Goal: Book appointment/travel/reservation

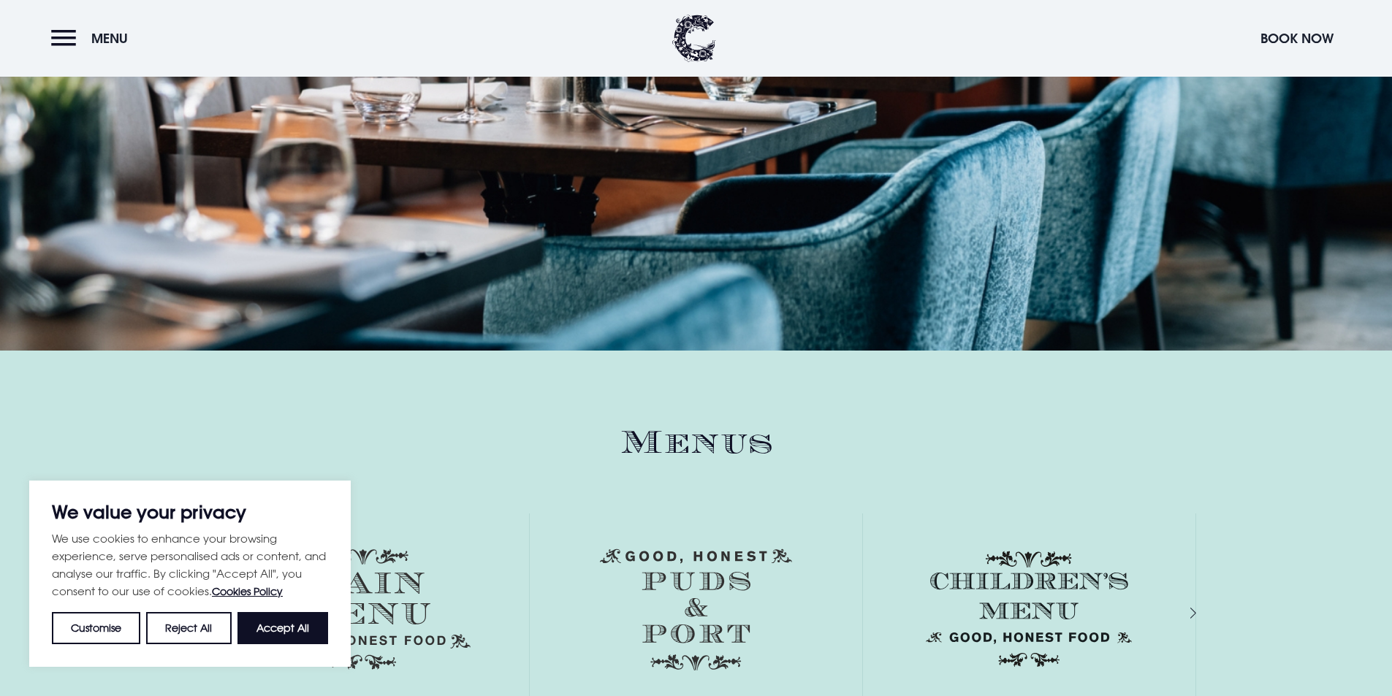
scroll to position [1826, 0]
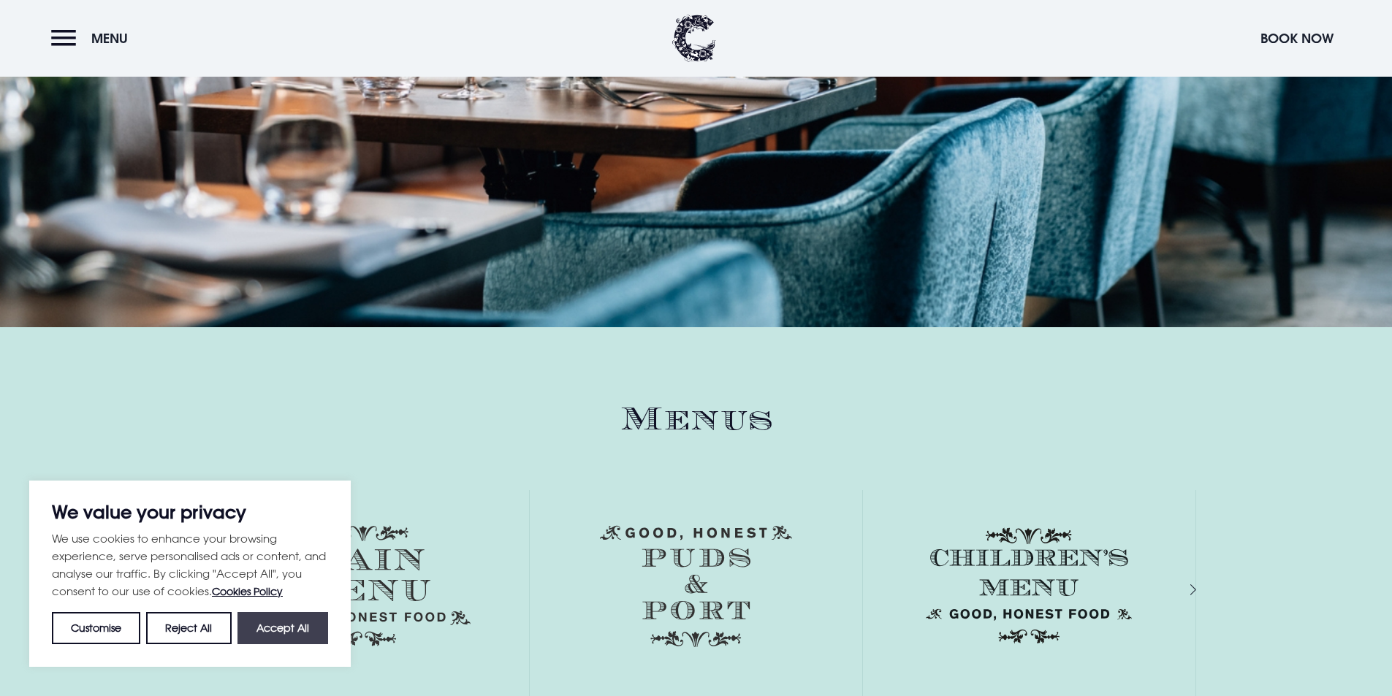
click at [267, 637] on button "Accept All" at bounding box center [282, 628] width 91 height 32
checkbox input "true"
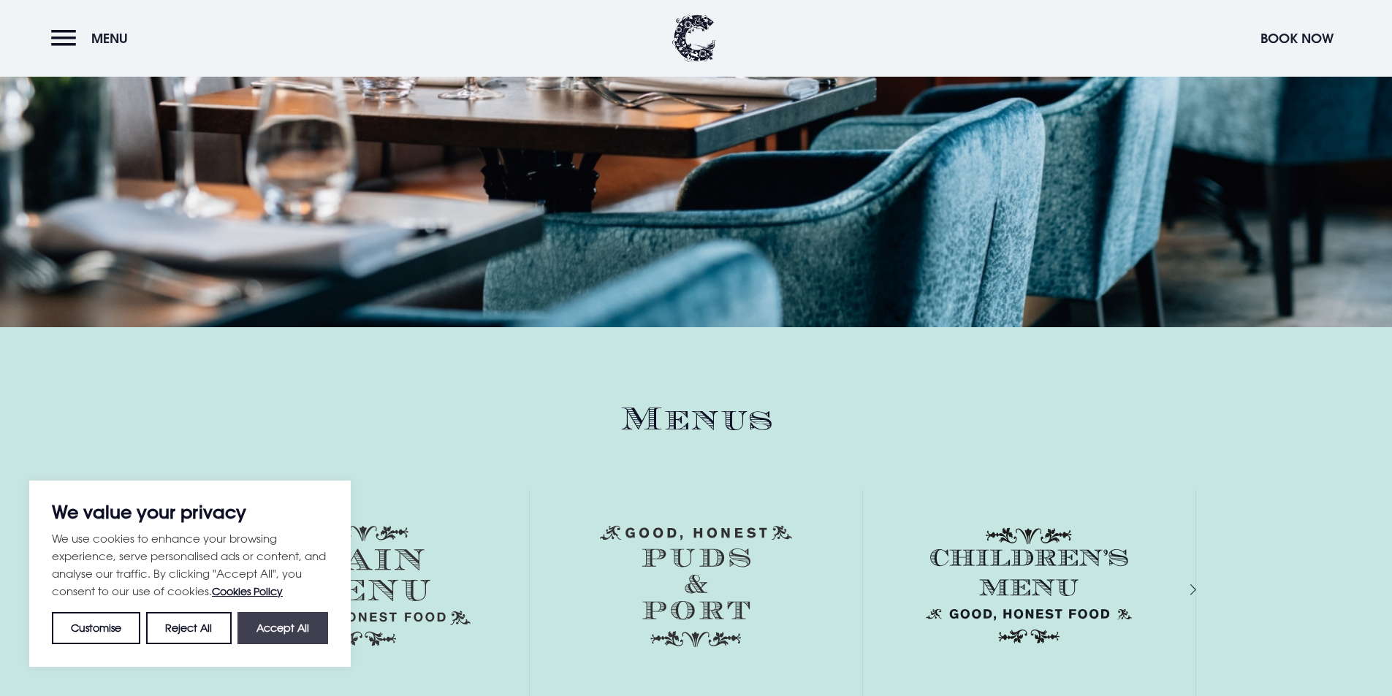
checkbox input "true"
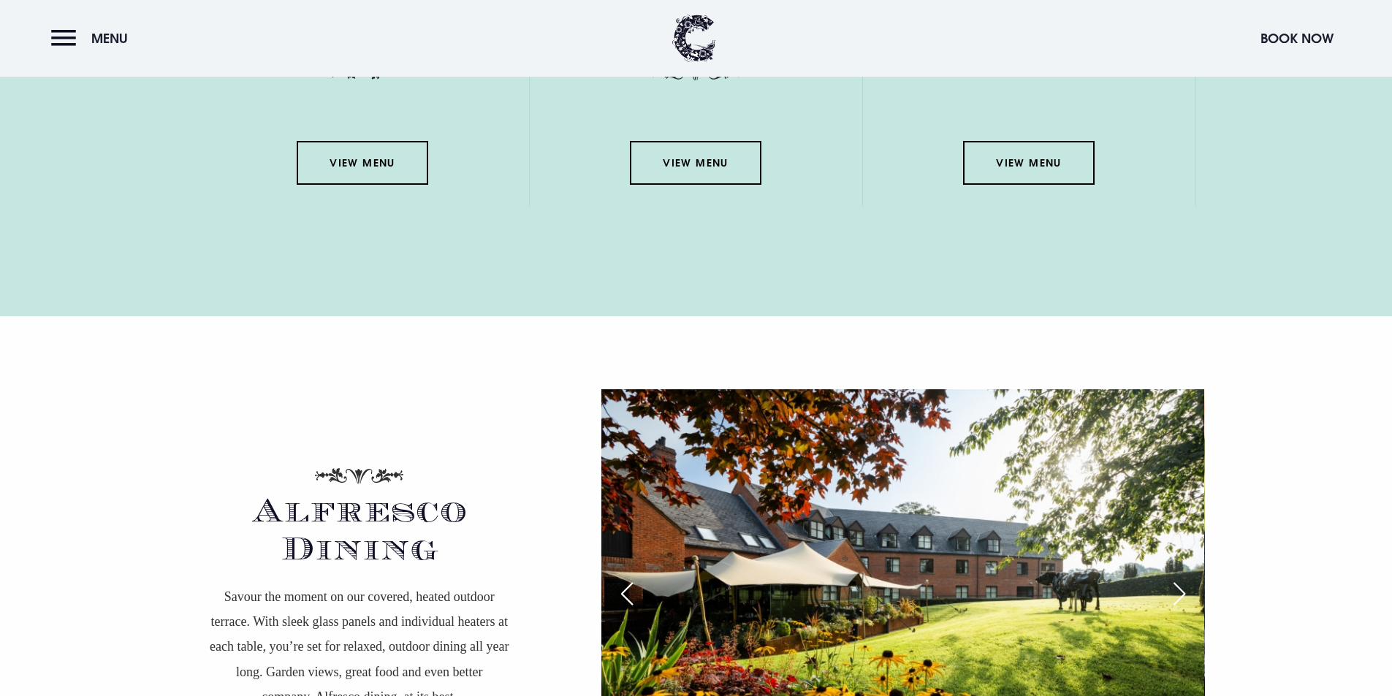
scroll to position [2192, 0]
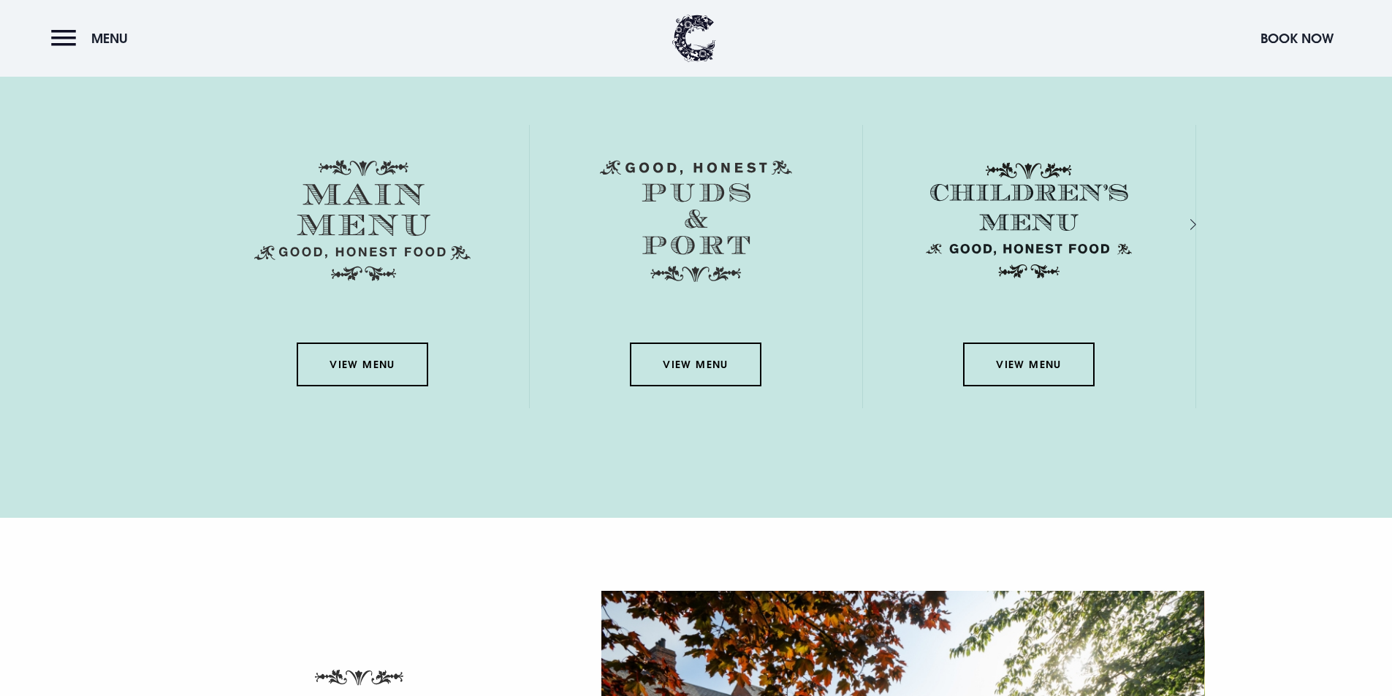
click at [1184, 223] on div "Next slide" at bounding box center [1177, 224] width 14 height 21
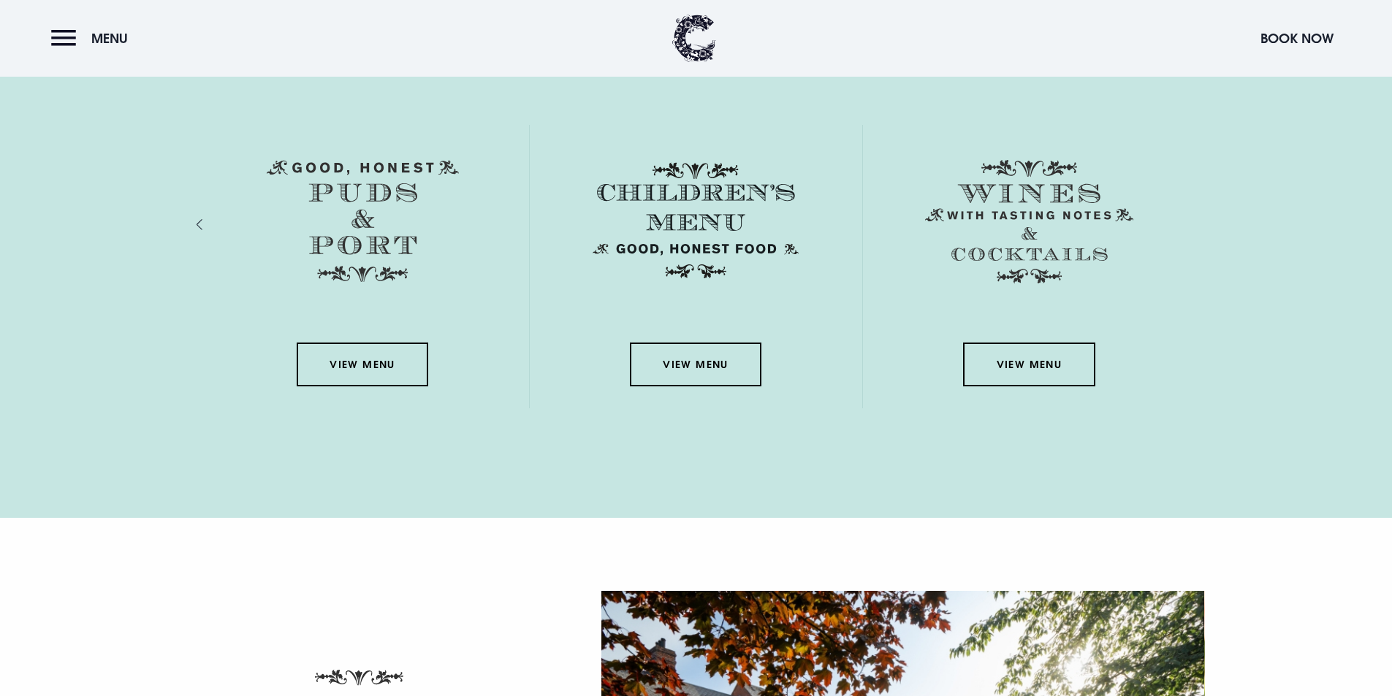
click at [1192, 223] on div "View Menu" at bounding box center [1029, 266] width 333 height 283
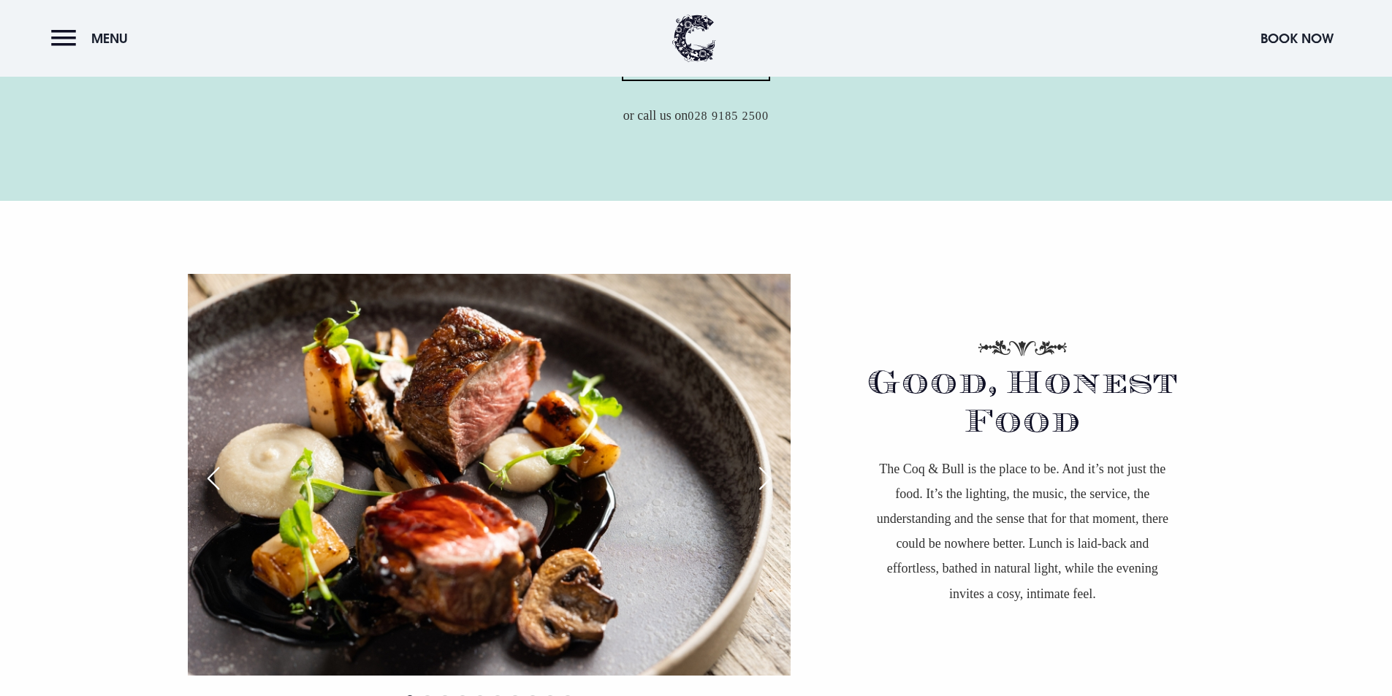
scroll to position [657, 0]
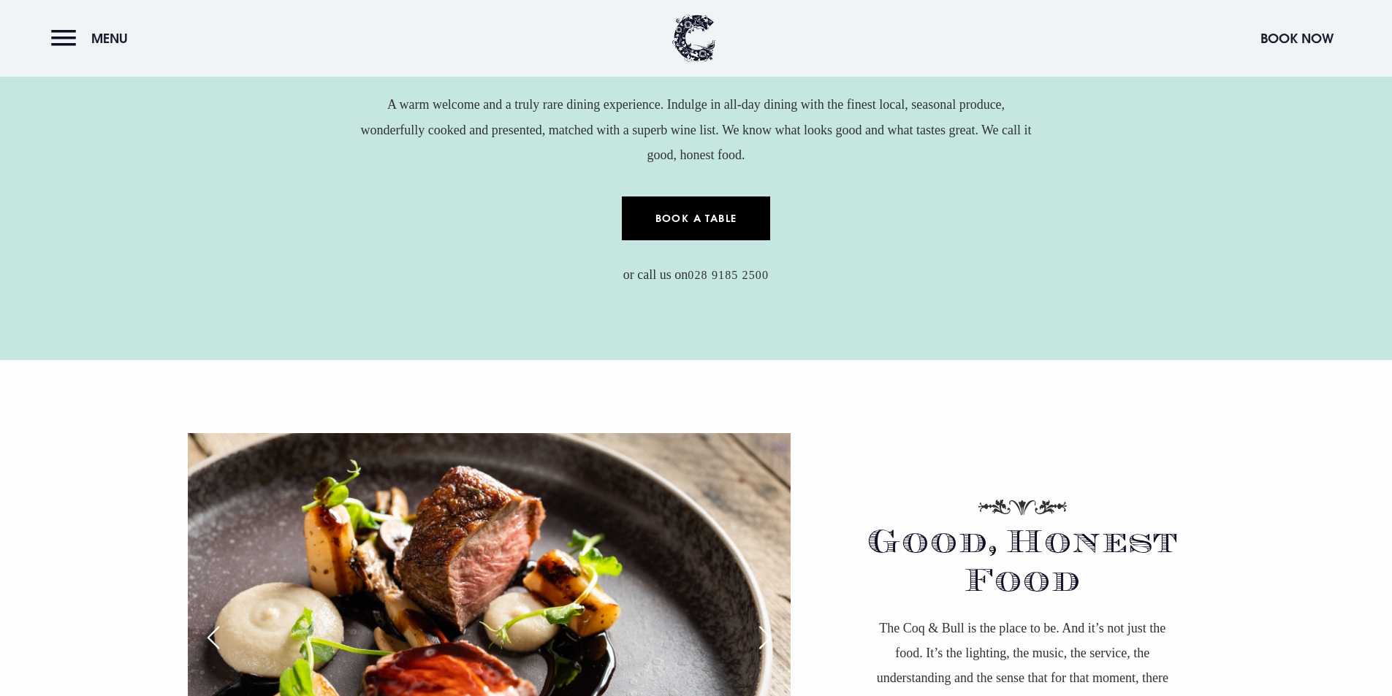
click at [666, 213] on link "Book a Table" at bounding box center [696, 219] width 148 height 44
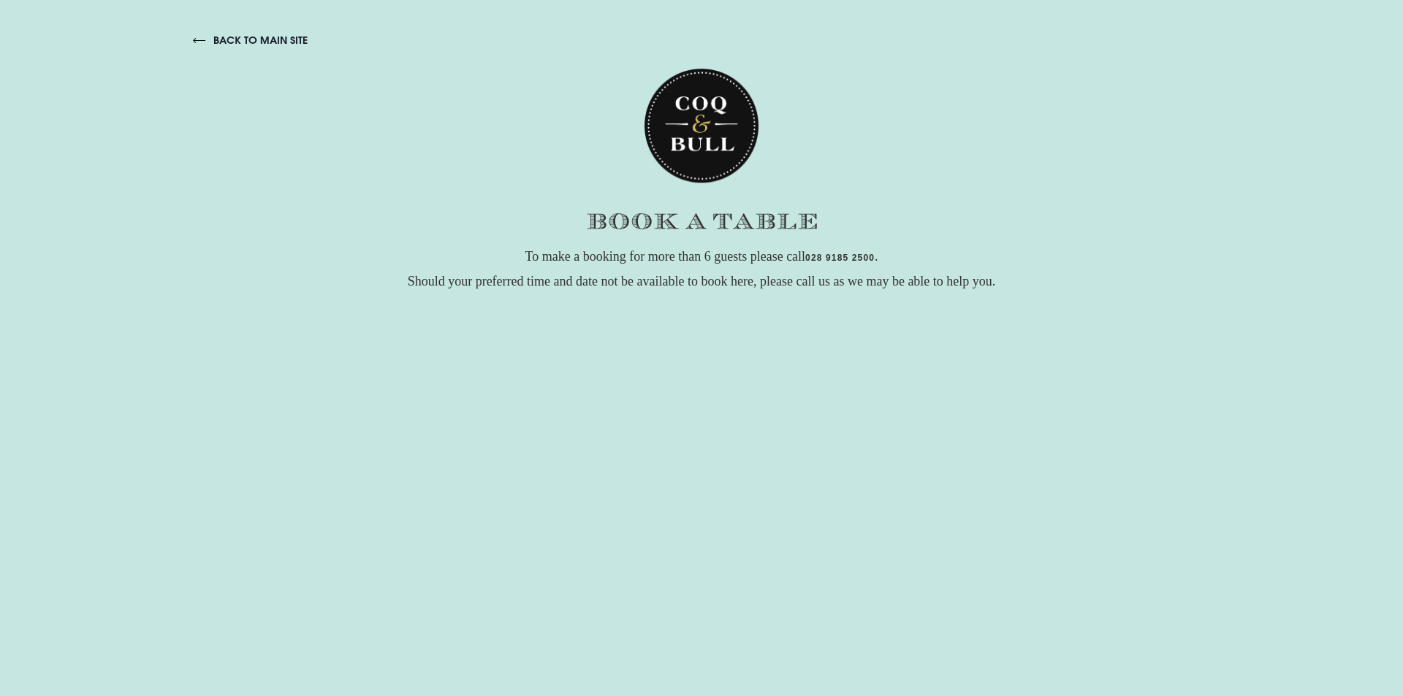
click at [238, 37] on link "back to main site" at bounding box center [250, 40] width 115 height 13
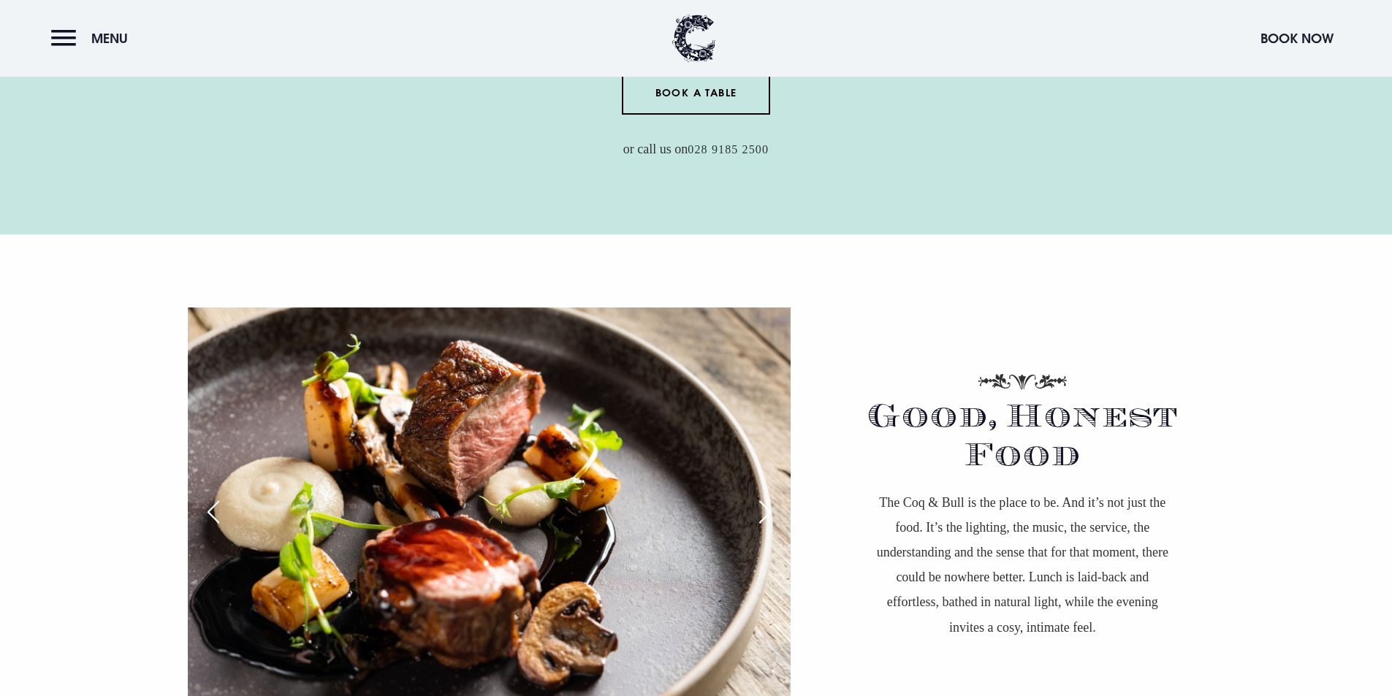
scroll to position [657, 0]
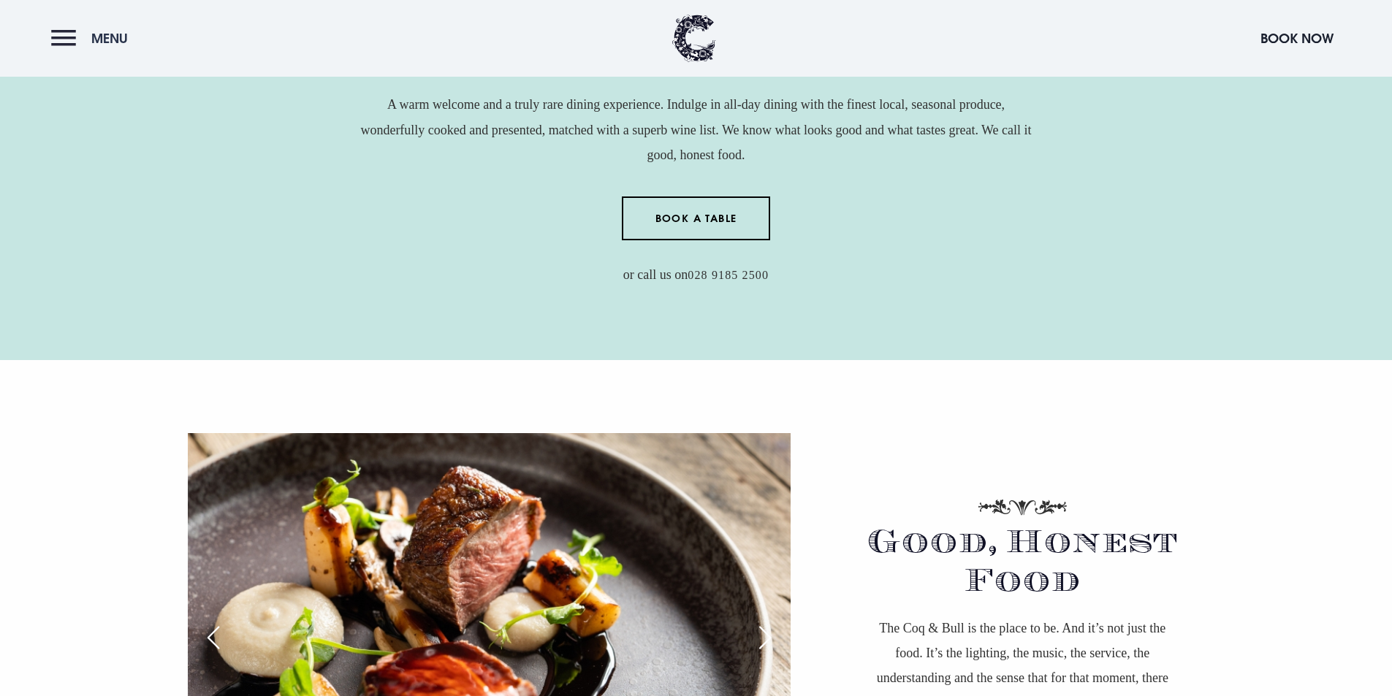
click at [73, 42] on button "Menu" at bounding box center [93, 38] width 84 height 31
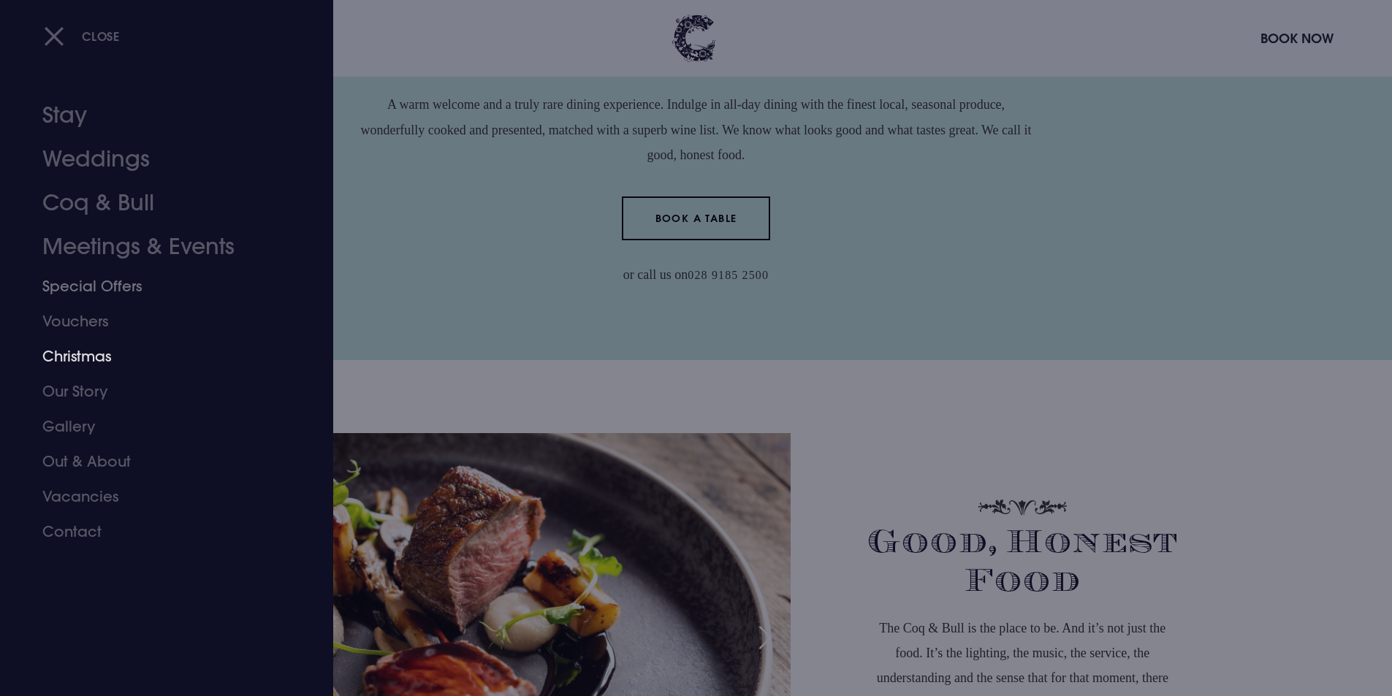
click at [69, 348] on link "Christmas" at bounding box center [157, 356] width 231 height 35
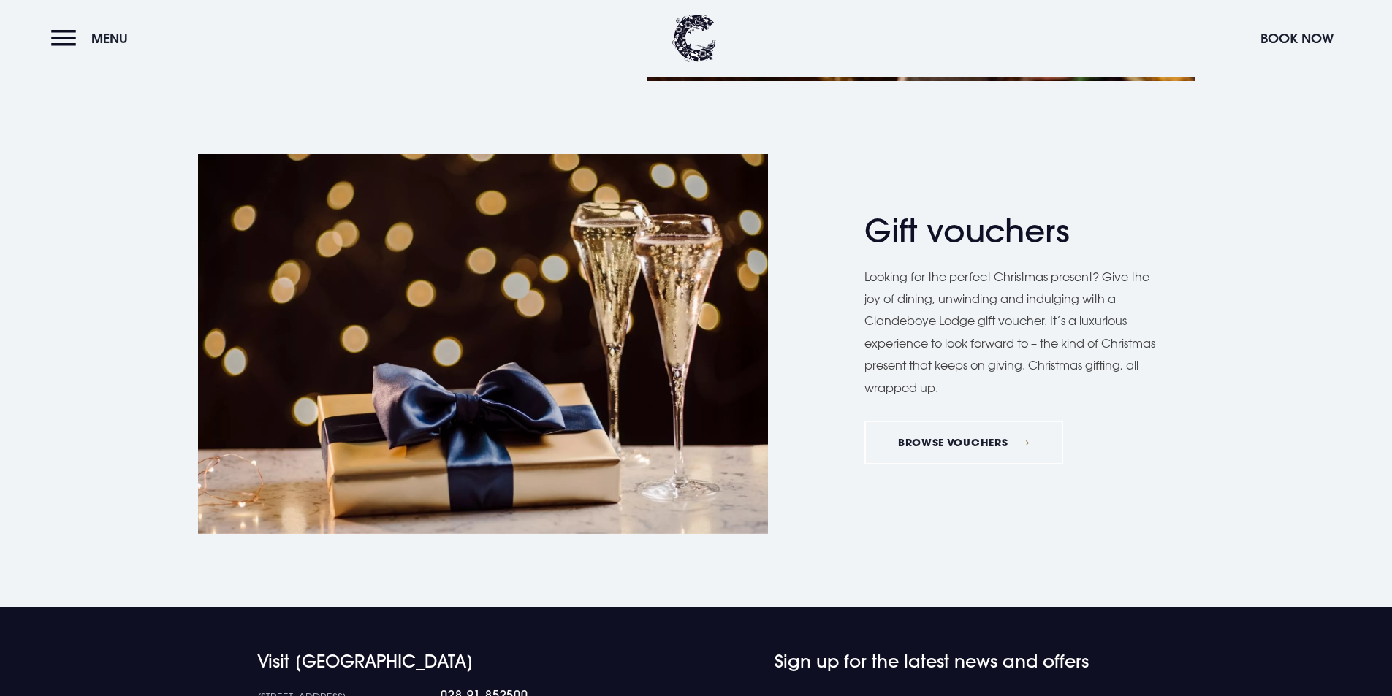
scroll to position [2484, 0]
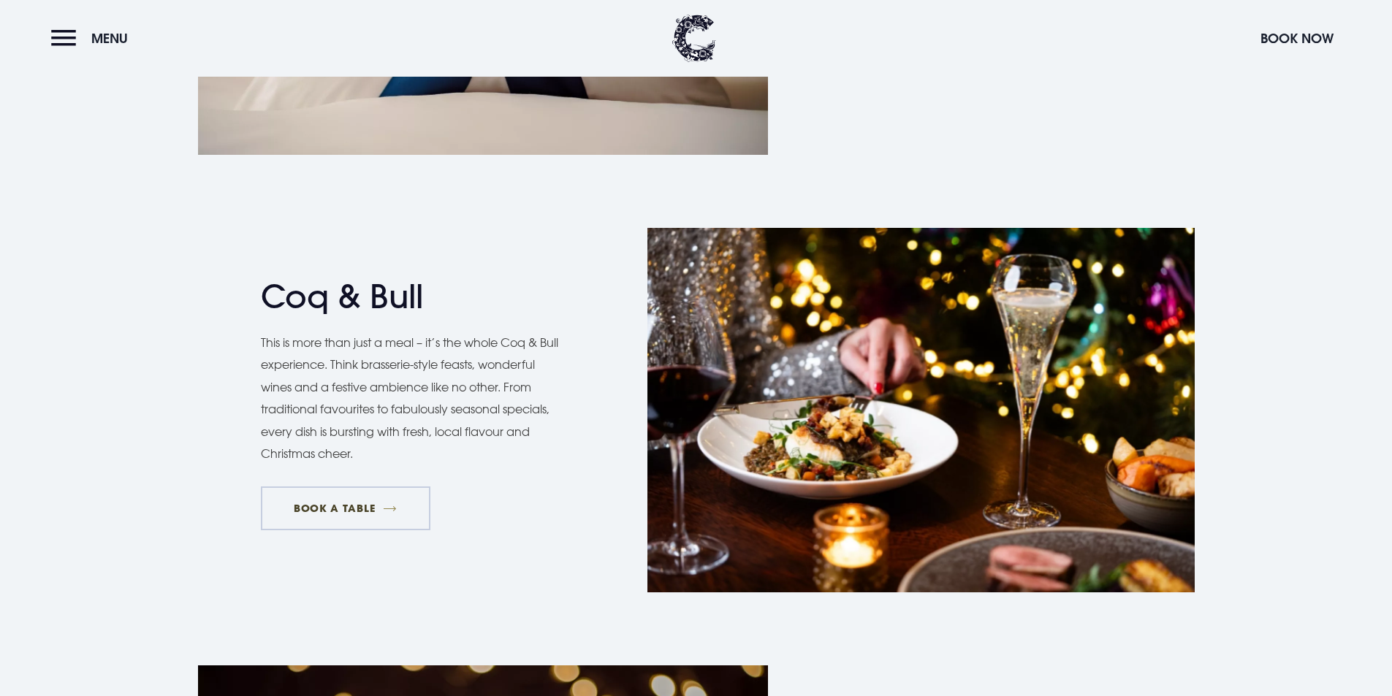
click at [366, 508] on link "BOOK A TABLE" at bounding box center [345, 509] width 169 height 44
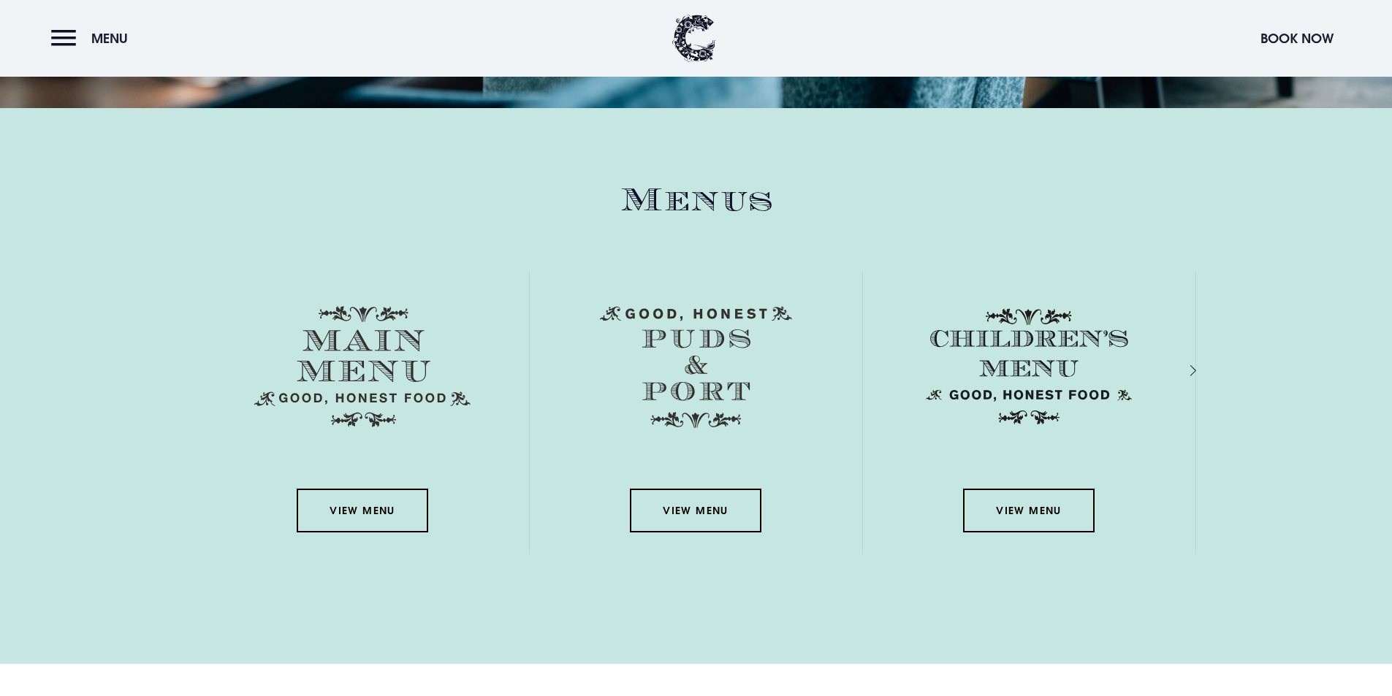
scroll to position [2119, 0]
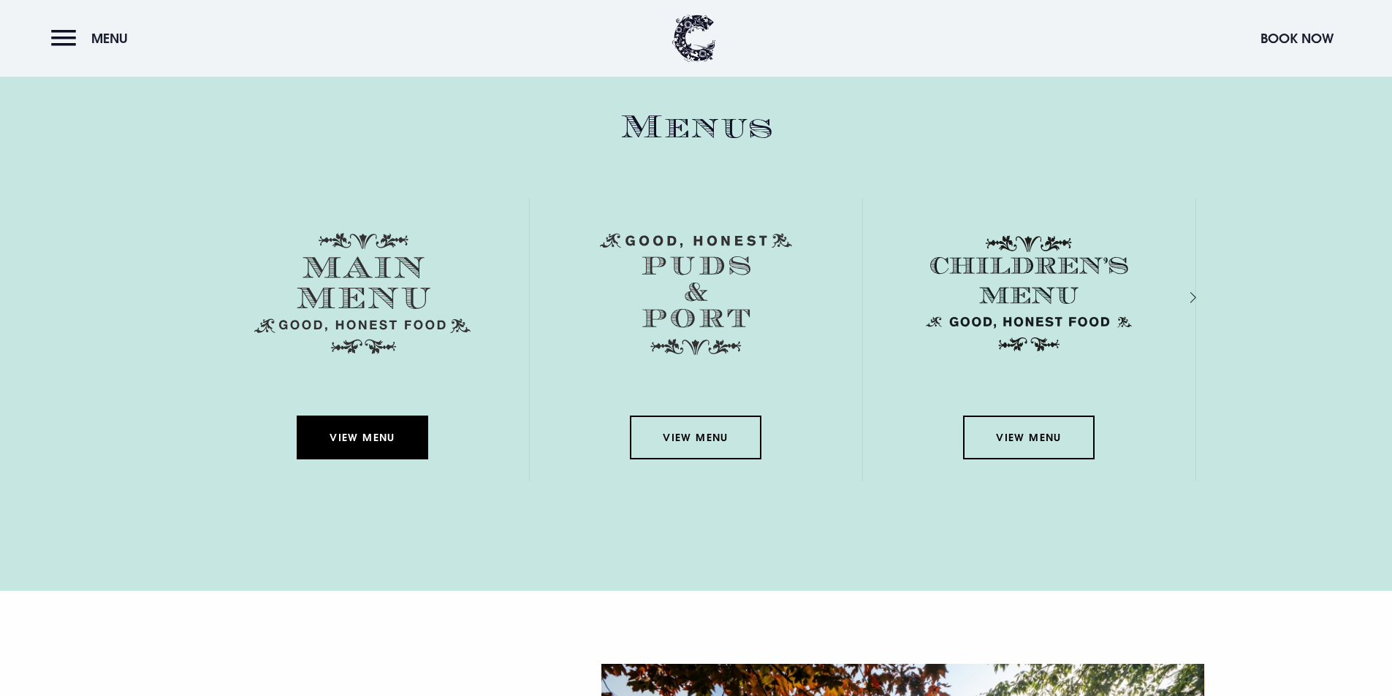
click at [348, 450] on link "View Menu" at bounding box center [362, 438] width 131 height 44
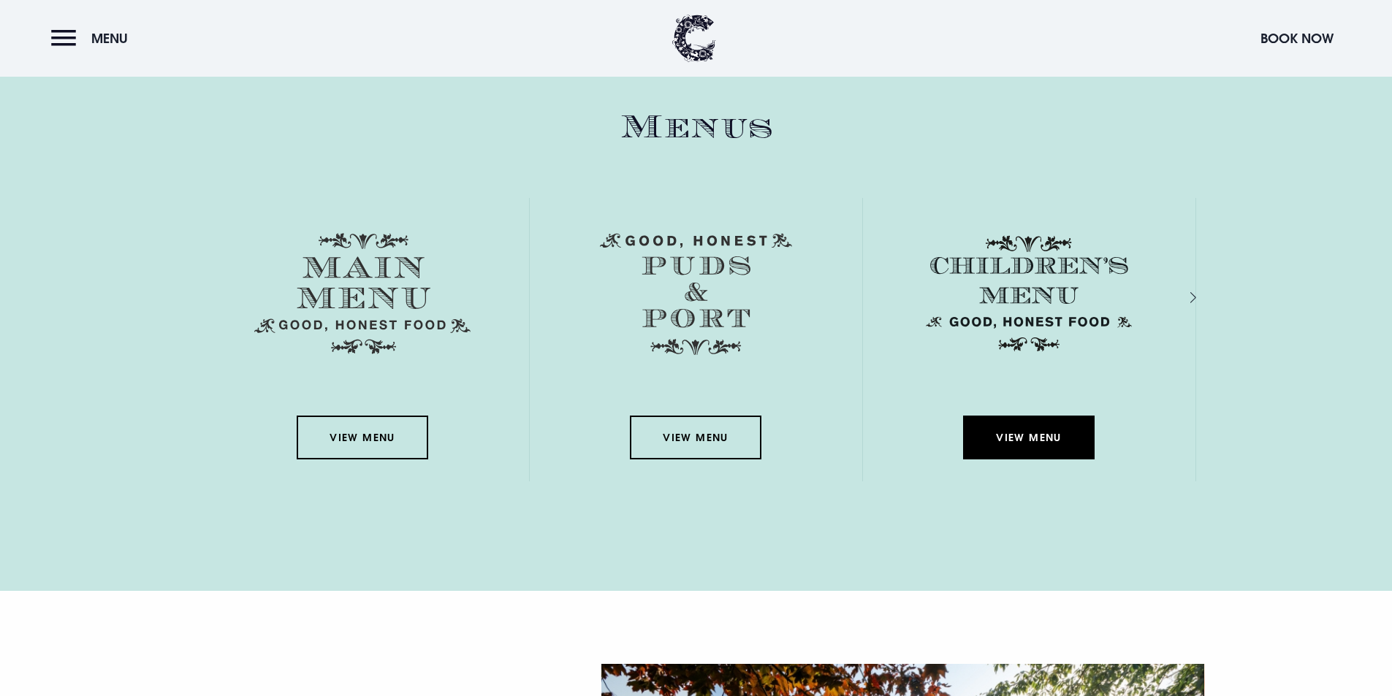
click at [1061, 432] on link "View Menu" at bounding box center [1028, 438] width 131 height 44
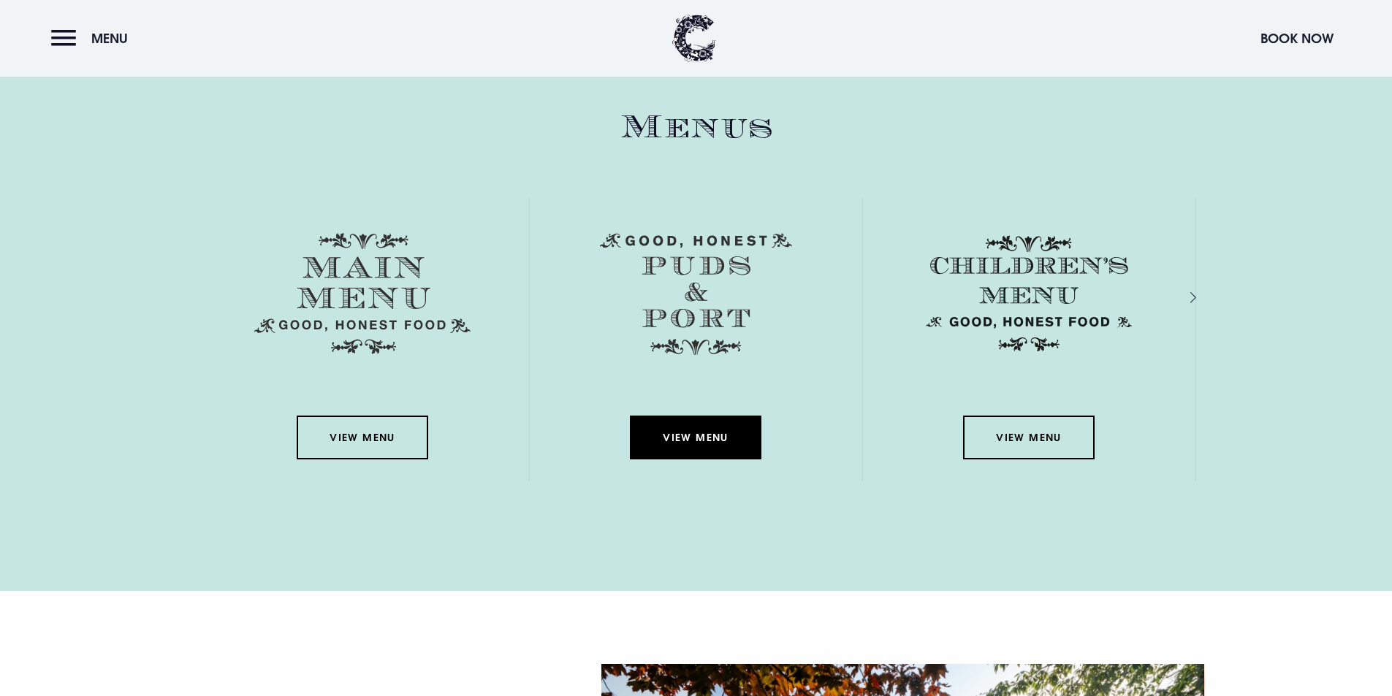
click at [672, 427] on link "View Menu" at bounding box center [695, 438] width 131 height 44
